Goal: Task Accomplishment & Management: Complete application form

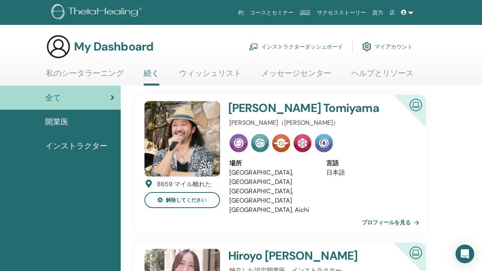
click at [273, 48] on link "インストラクターダッシュボード" at bounding box center [296, 46] width 94 height 17
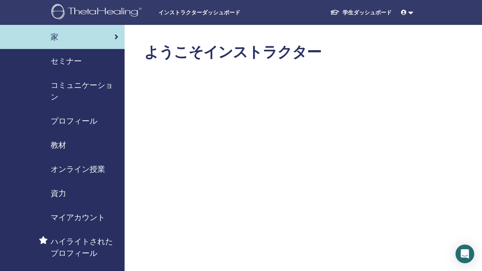
click at [82, 57] on div "セミナー" at bounding box center [62, 61] width 112 height 12
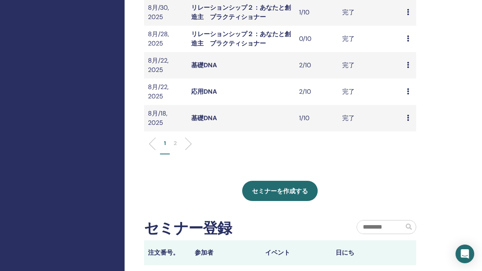
scroll to position [285, 0]
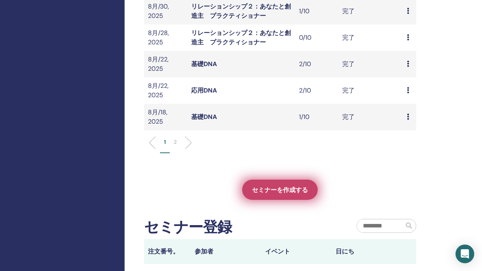
click at [291, 187] on span "セミナーを作成する" at bounding box center [280, 190] width 56 height 8
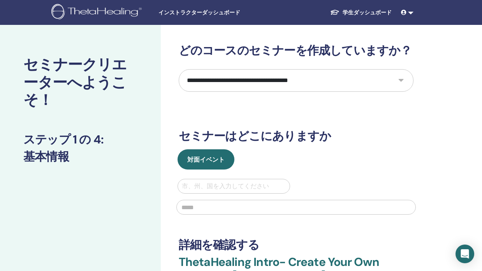
click at [248, 77] on select "**********" at bounding box center [296, 80] width 235 height 23
select select "*"
click at [179, 69] on select "**********" at bounding box center [296, 80] width 235 height 23
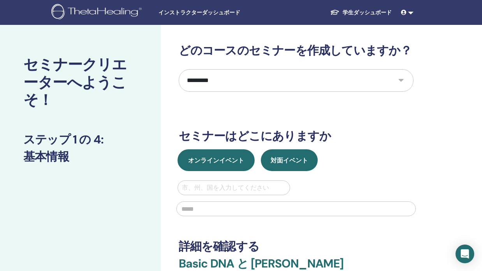
click at [220, 165] on button "オンラインイベント" at bounding box center [215, 160] width 77 height 22
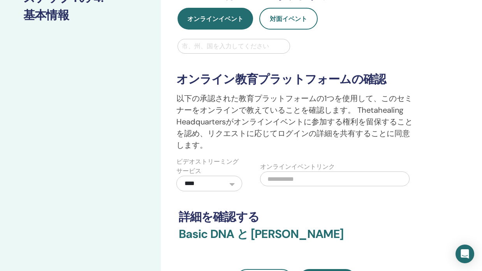
scroll to position [147, 0]
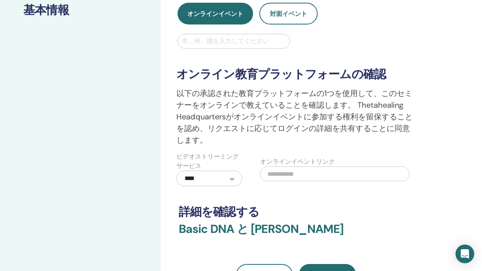
click at [289, 179] on input "text" at bounding box center [334, 173] width 149 height 15
paste input "**********"
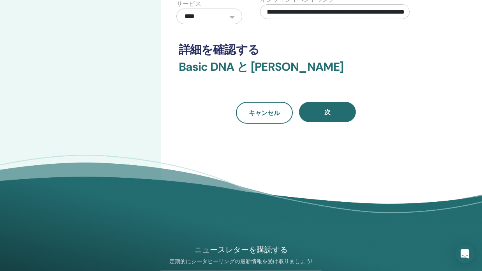
scroll to position [312, 0]
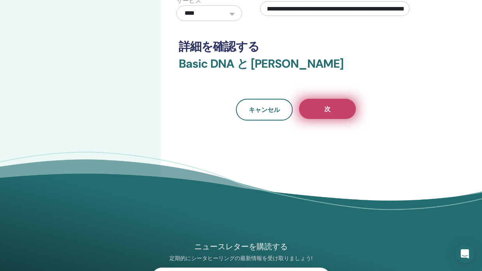
type input "**********"
click at [336, 109] on button "次" at bounding box center [327, 109] width 57 height 20
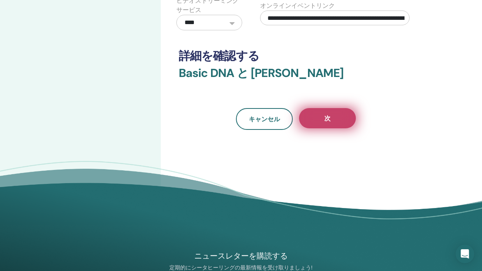
click at [334, 121] on button "次" at bounding box center [327, 118] width 57 height 20
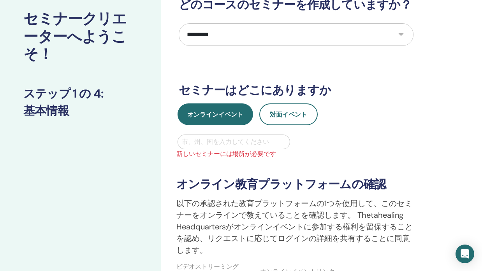
scroll to position [54, 0]
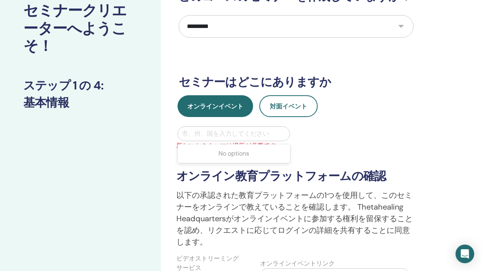
click at [229, 132] on div at bounding box center [234, 133] width 104 height 11
type input "*"
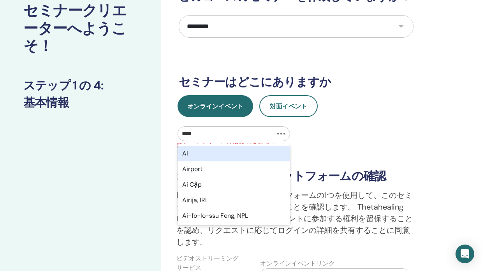
type input "*****"
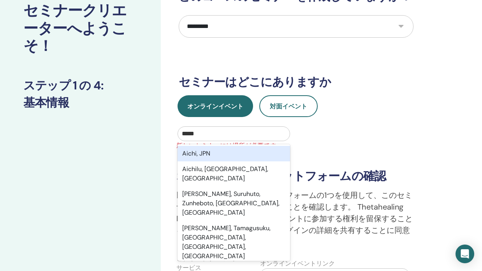
click at [223, 154] on div "Aichi, JPN" at bounding box center [233, 154] width 113 height 16
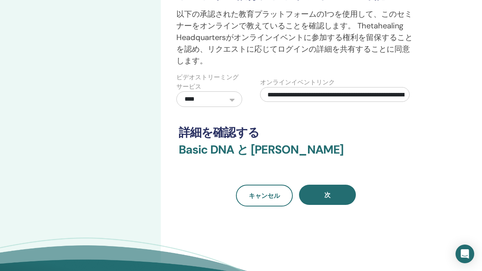
scroll to position [236, 0]
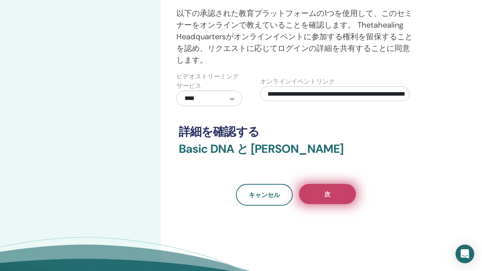
click at [330, 192] on span "次" at bounding box center [327, 194] width 6 height 8
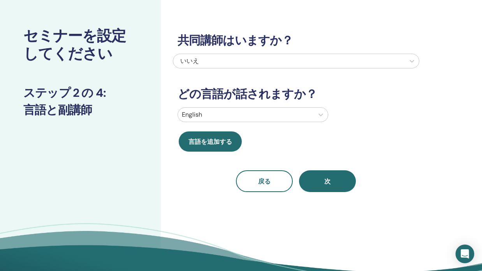
scroll to position [0, 0]
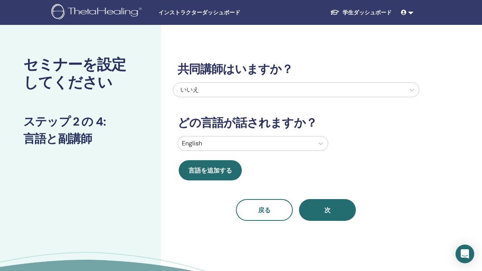
click at [286, 140] on div at bounding box center [246, 143] width 128 height 11
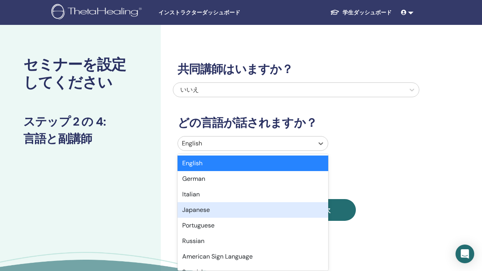
click at [260, 212] on div "Japanese" at bounding box center [252, 210] width 151 height 16
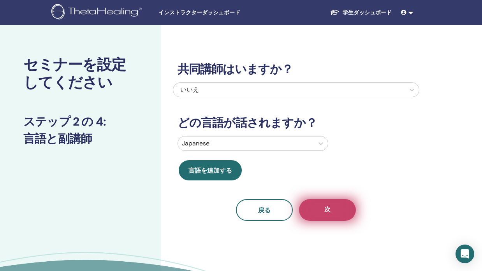
click at [328, 209] on span "次" at bounding box center [327, 210] width 6 height 10
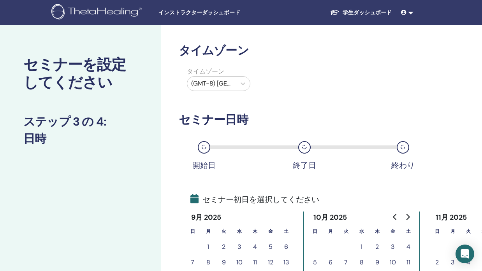
click at [220, 83] on div at bounding box center [211, 83] width 41 height 11
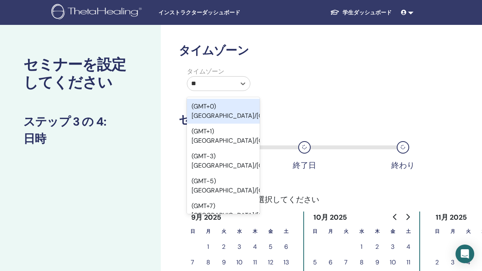
type input "***"
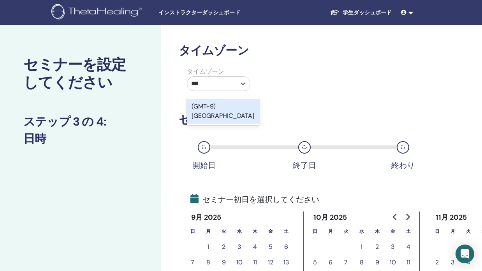
click at [218, 105] on div "(GMT+9) Japan" at bounding box center [223, 111] width 73 height 25
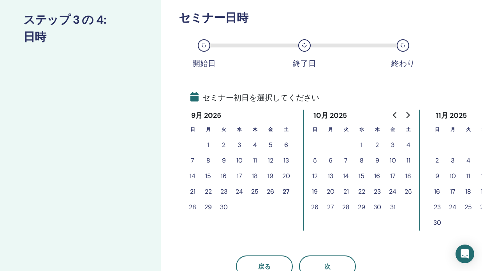
scroll to position [137, 0]
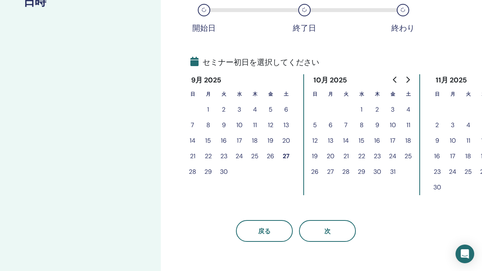
click at [266, 158] on button "26" at bounding box center [271, 157] width 16 height 16
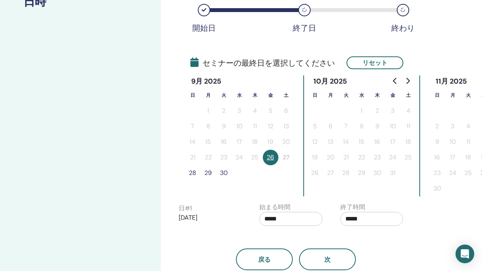
click at [191, 174] on button "28" at bounding box center [193, 173] width 16 height 16
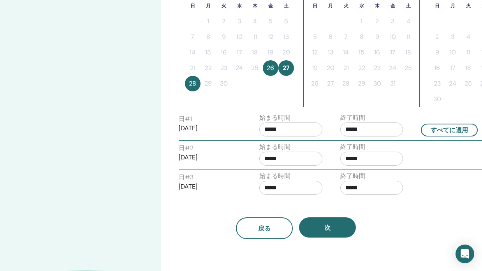
scroll to position [231, 0]
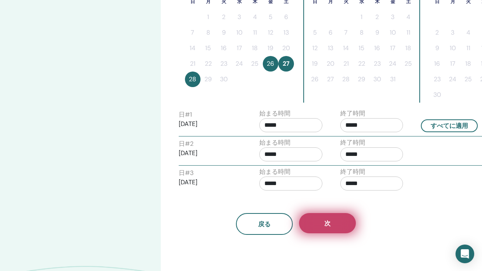
click at [332, 226] on button "次" at bounding box center [327, 223] width 57 height 20
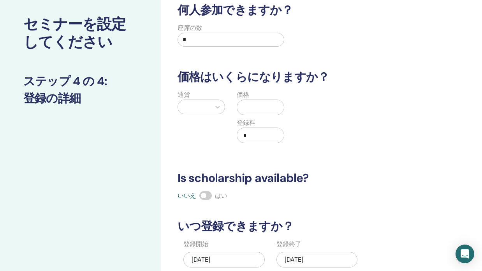
scroll to position [0, 0]
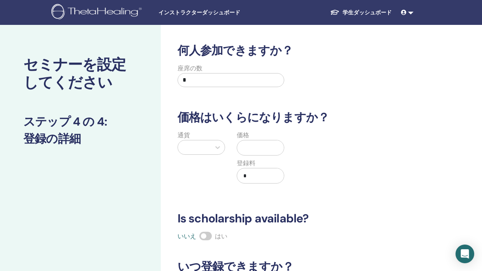
click at [222, 79] on input "*" at bounding box center [230, 80] width 107 height 14
type input "**"
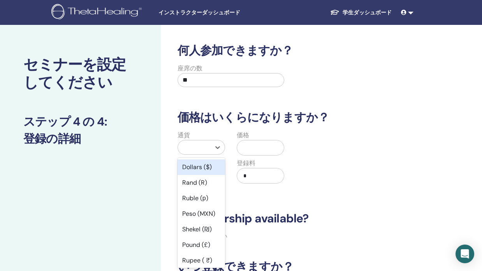
click at [208, 147] on div at bounding box center [194, 147] width 33 height 14
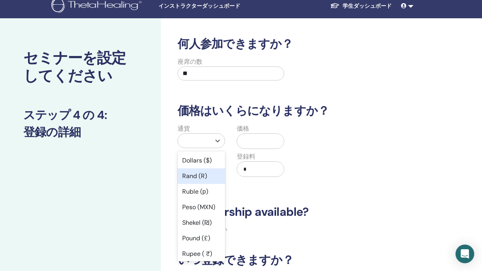
type input "*"
click at [201, 180] on div "Yen (¥)" at bounding box center [200, 176] width 47 height 16
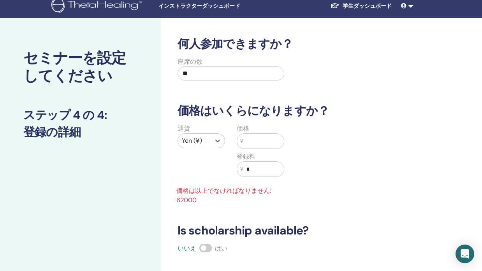
click at [253, 145] on input "text" at bounding box center [263, 141] width 41 height 15
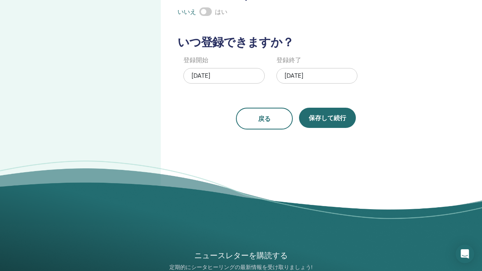
scroll to position [266, 0]
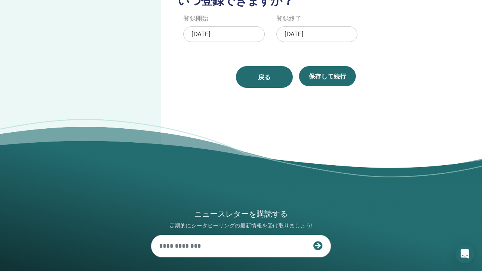
type input "*****"
click at [269, 79] on span "戻る" at bounding box center [264, 77] width 12 height 8
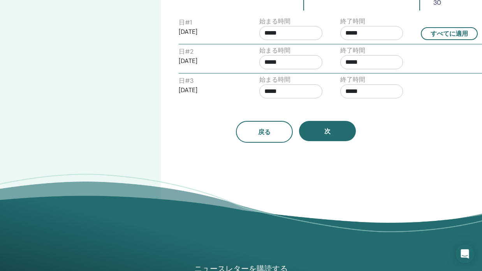
scroll to position [324, 0]
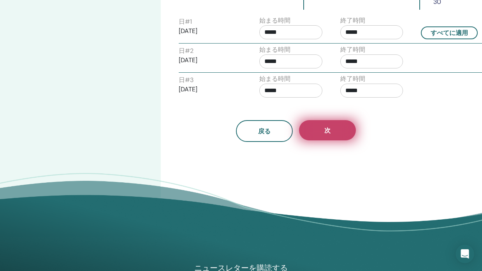
click at [332, 131] on button "次" at bounding box center [327, 130] width 57 height 20
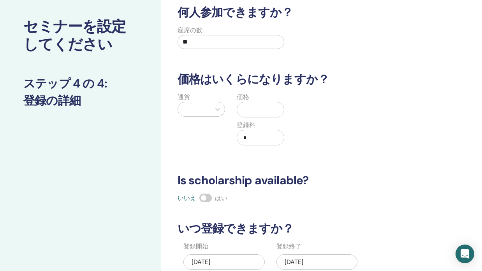
scroll to position [0, 0]
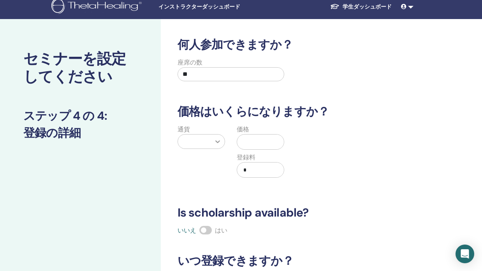
click at [212, 148] on div at bounding box center [217, 142] width 14 height 14
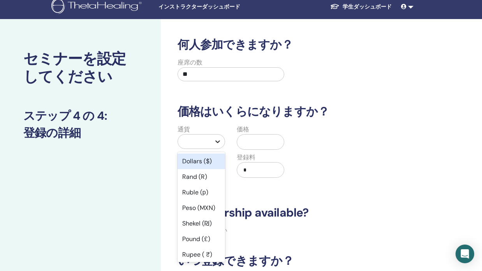
scroll to position [7, 0]
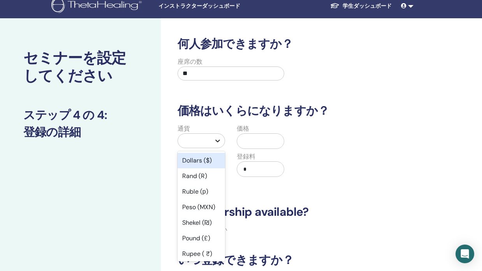
type input "*"
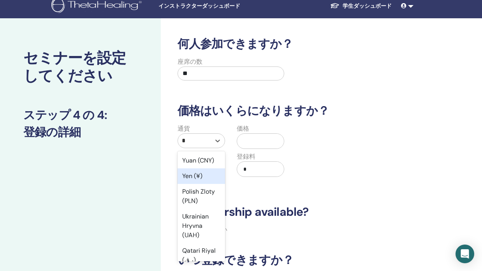
click at [211, 179] on div "Yen (¥)" at bounding box center [200, 176] width 47 height 16
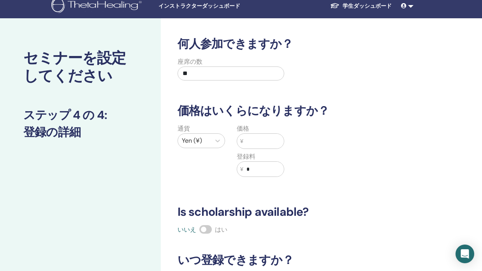
click at [263, 142] on input "text" at bounding box center [263, 141] width 41 height 15
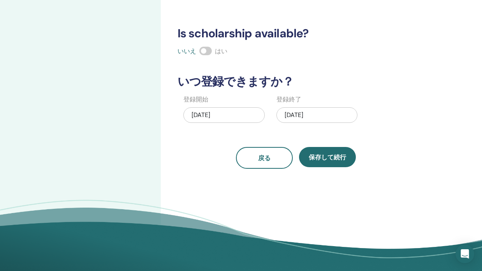
scroll to position [198, 0]
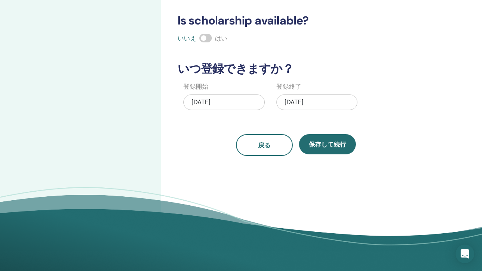
type input "*****"
click at [297, 102] on div "09/28/2025" at bounding box center [316, 103] width 81 height 16
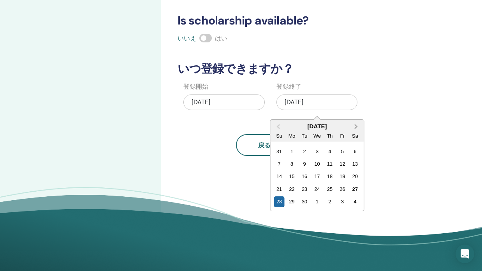
click at [356, 127] on span "Next Month" at bounding box center [356, 127] width 0 height 8
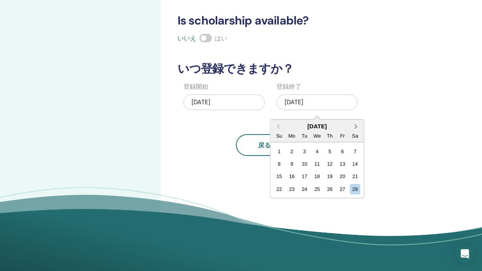
click at [356, 127] on span "Next Month" at bounding box center [356, 127] width 0 height 8
click at [328, 201] on div "30" at bounding box center [329, 201] width 11 height 11
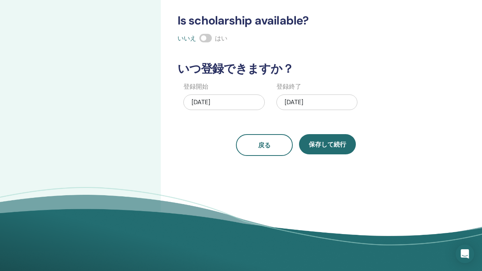
click at [373, 147] on div "戻る 保存して続行" at bounding box center [296, 145] width 246 height 22
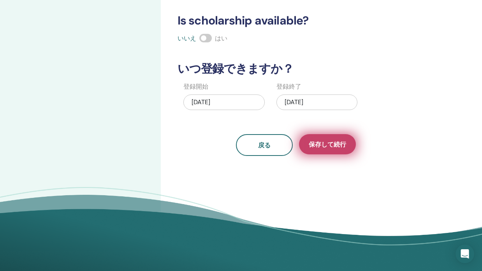
click at [327, 144] on span "保存して続行" at bounding box center [326, 144] width 37 height 8
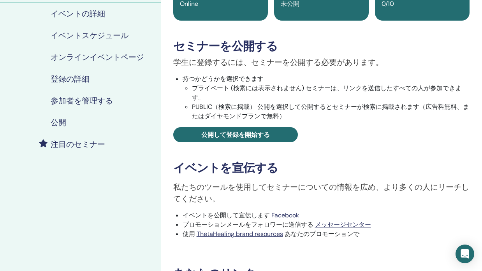
scroll to position [126, 0]
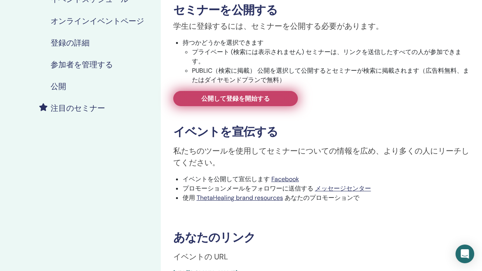
click at [276, 101] on link "公開して登録を開始する" at bounding box center [235, 98] width 124 height 15
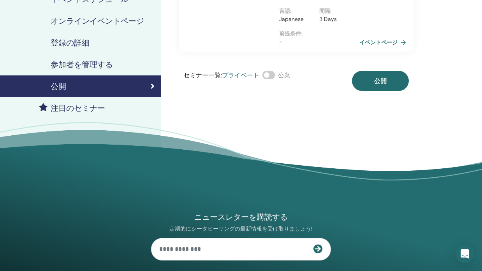
scroll to position [133, 0]
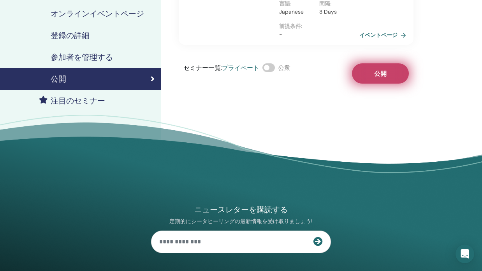
click at [387, 84] on button "公開" at bounding box center [380, 73] width 57 height 20
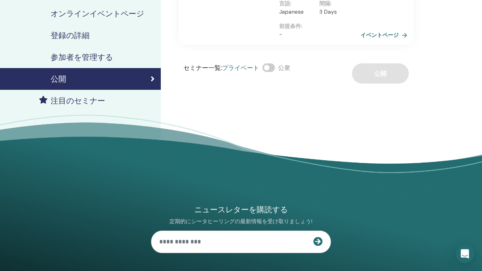
click at [398, 41] on link "イベントページ" at bounding box center [385, 35] width 50 height 12
